Goal: Task Accomplishment & Management: Manage account settings

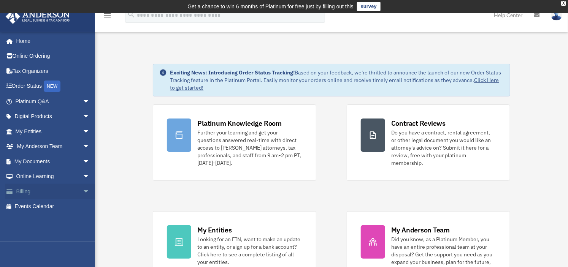
click at [32, 189] on link "Billing arrow_drop_down" at bounding box center [53, 191] width 96 height 15
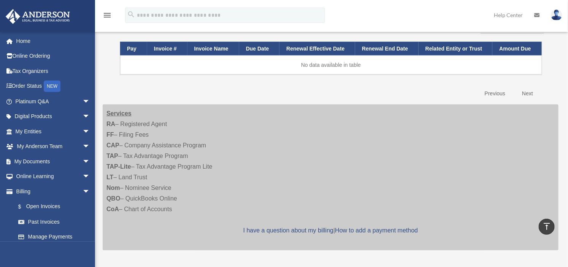
scroll to position [105, 0]
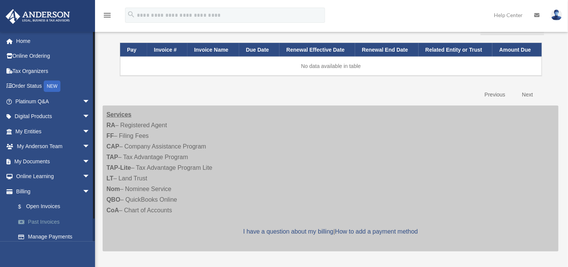
click at [43, 220] on link "Past Invoices" at bounding box center [56, 221] width 91 height 15
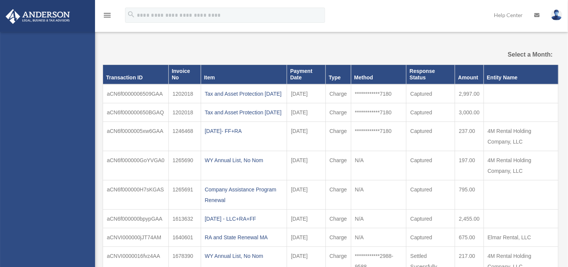
select select
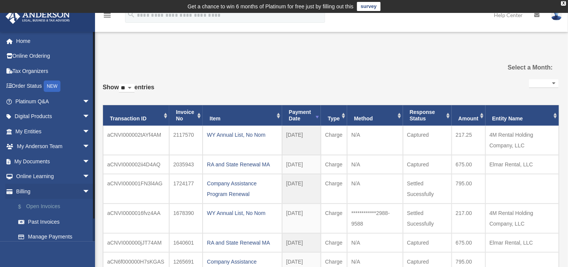
click at [40, 206] on link "$ Open Invoices" at bounding box center [56, 207] width 91 height 16
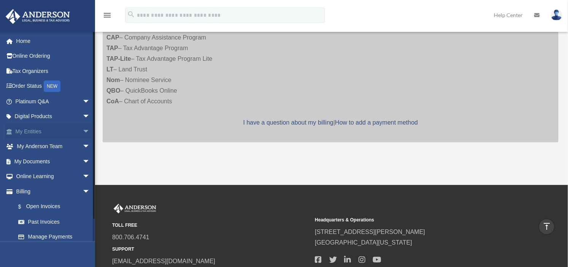
scroll to position [63, 0]
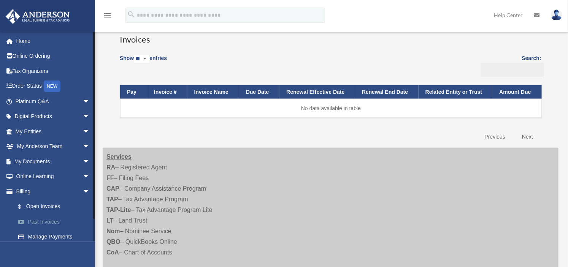
click at [39, 220] on link "Past Invoices" at bounding box center [56, 221] width 91 height 15
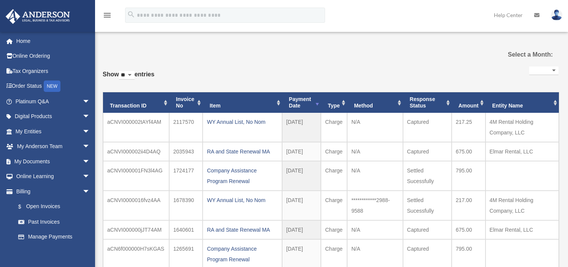
select select
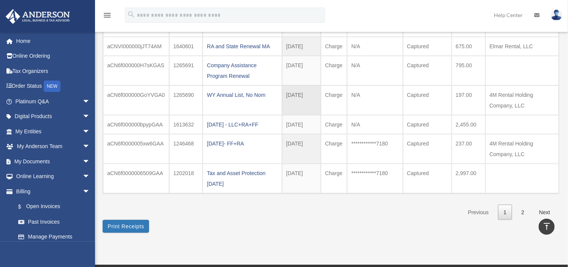
scroll to position [211, 0]
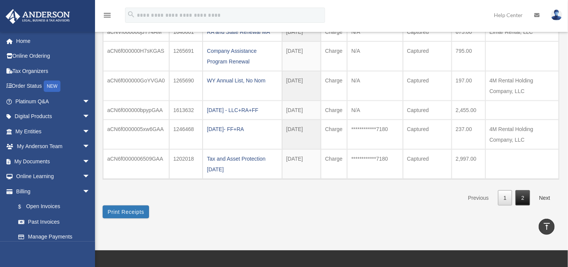
click at [520, 197] on link "2" at bounding box center [523, 198] width 14 height 16
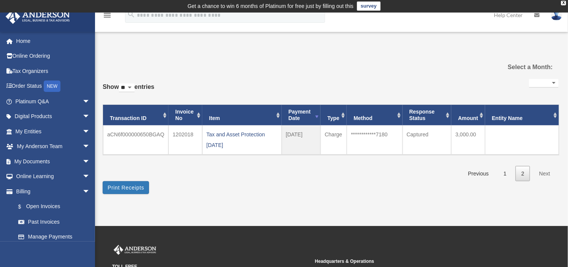
scroll to position [0, 0]
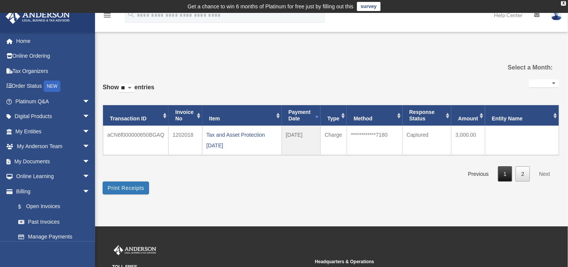
click at [505, 174] on link "1" at bounding box center [505, 175] width 14 height 16
